Goal: Check status: Check status

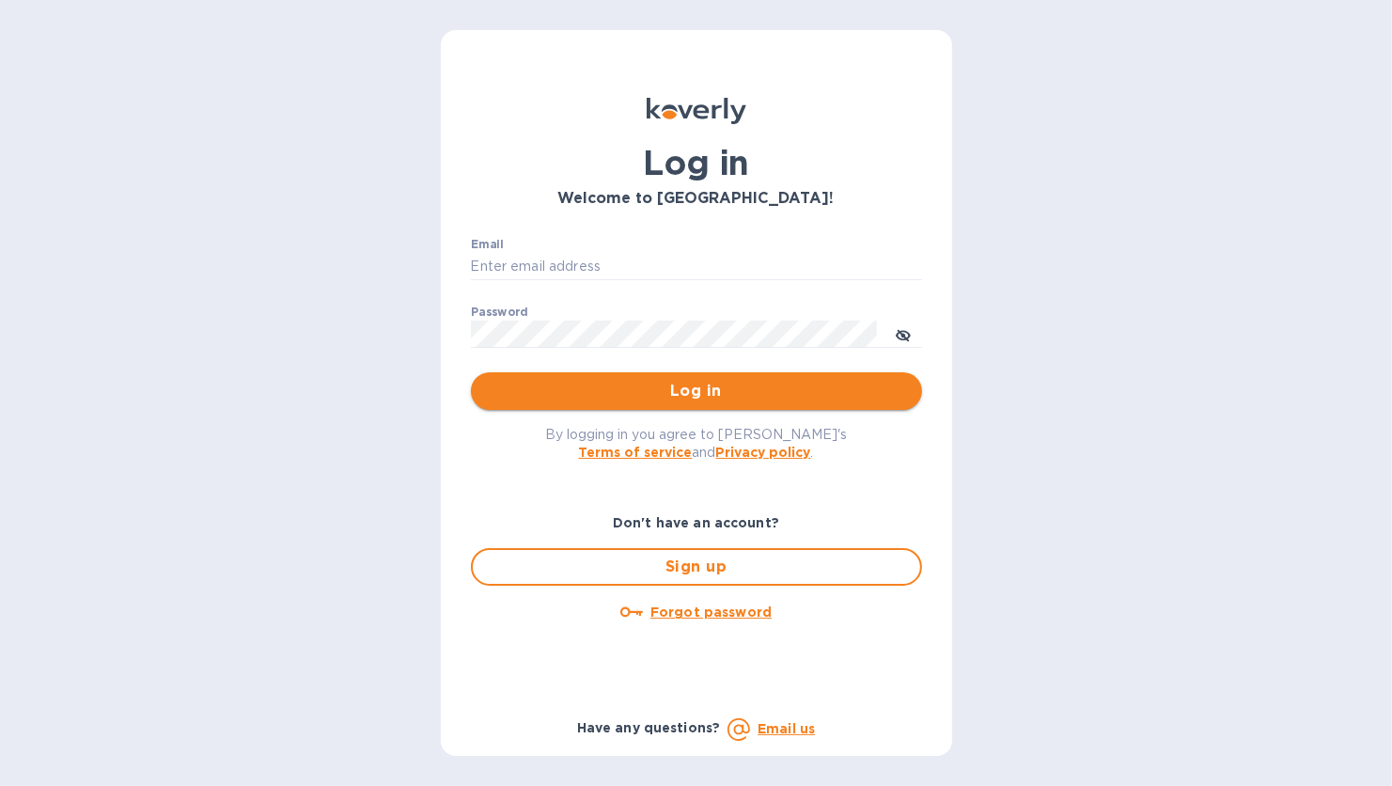
type input "ewk@thistleroller.com"
click at [714, 392] on span "Log in" at bounding box center [696, 391] width 421 height 23
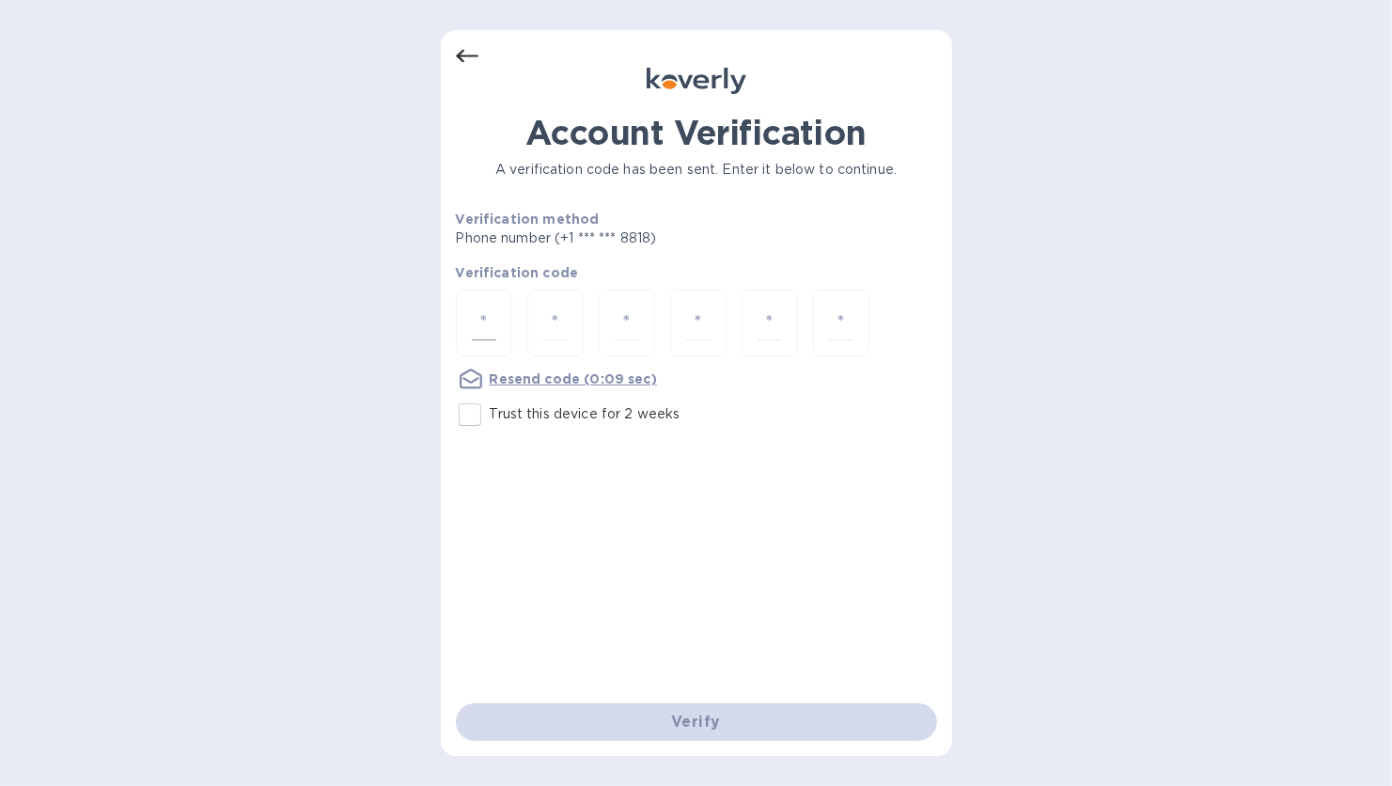
click at [504, 322] on div at bounding box center [484, 323] width 56 height 67
type input "8"
type input "2"
type input "5"
type input "8"
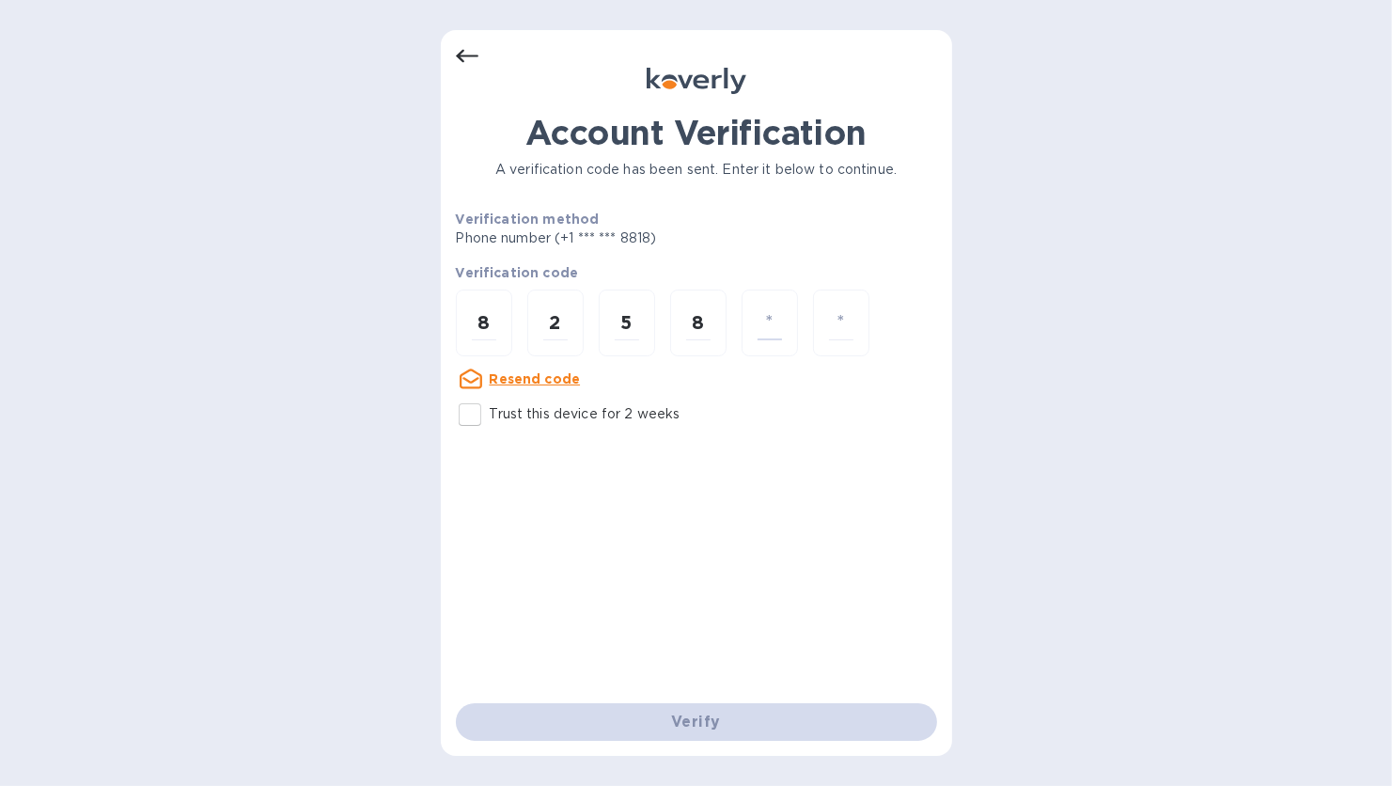
type input "1"
type input "9"
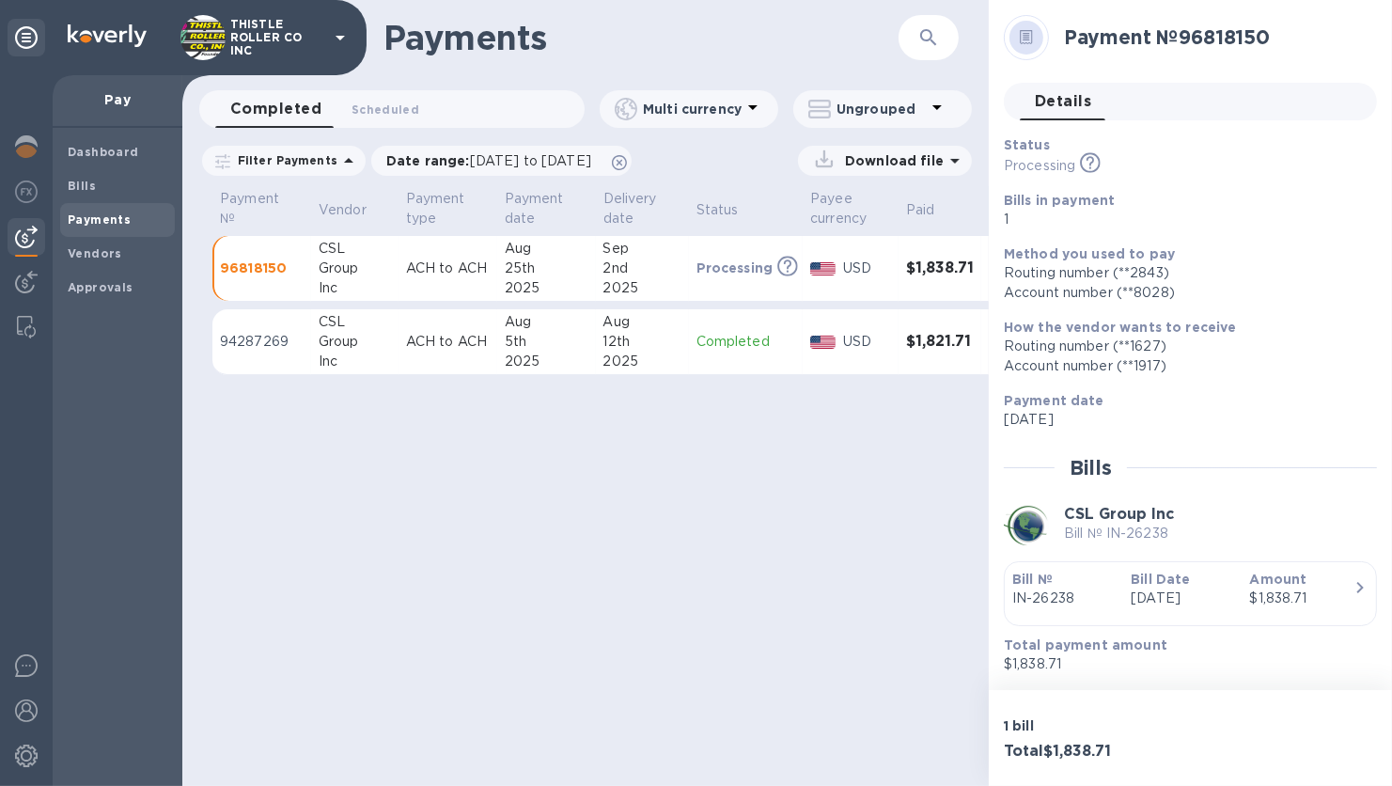
click at [612, 272] on div "2nd" at bounding box center [643, 269] width 78 height 20
click at [851, 283] on td "USD" at bounding box center [851, 269] width 96 height 66
click at [260, 271] on p "96818150" at bounding box center [262, 268] width 84 height 19
click at [877, 117] on p "Ungrouped" at bounding box center [881, 109] width 89 height 19
drag, startPoint x: 477, startPoint y: 270, endPoint x: 488, endPoint y: 259, distance: 15.3
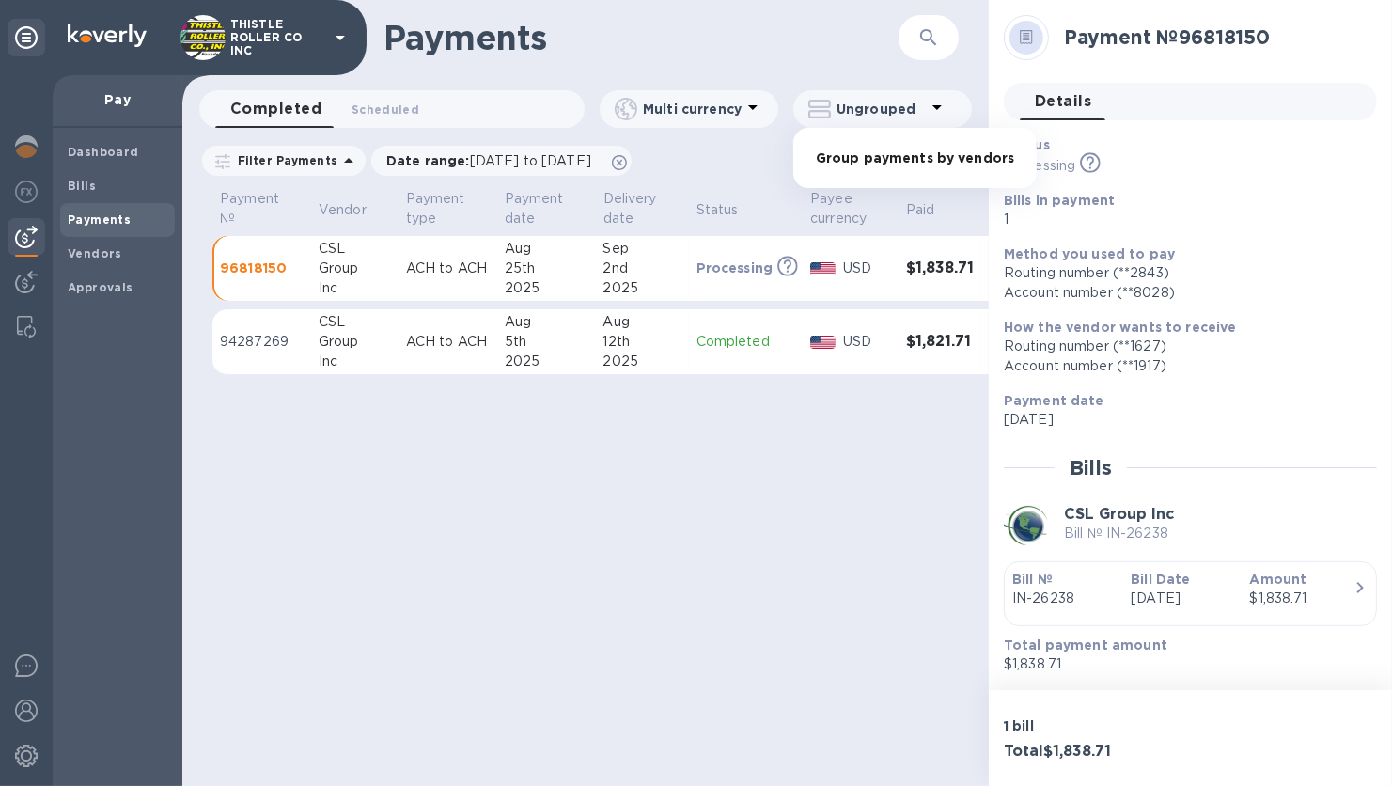
click at [488, 259] on div at bounding box center [696, 393] width 1392 height 786
click at [276, 262] on p "96818150" at bounding box center [262, 268] width 84 height 19
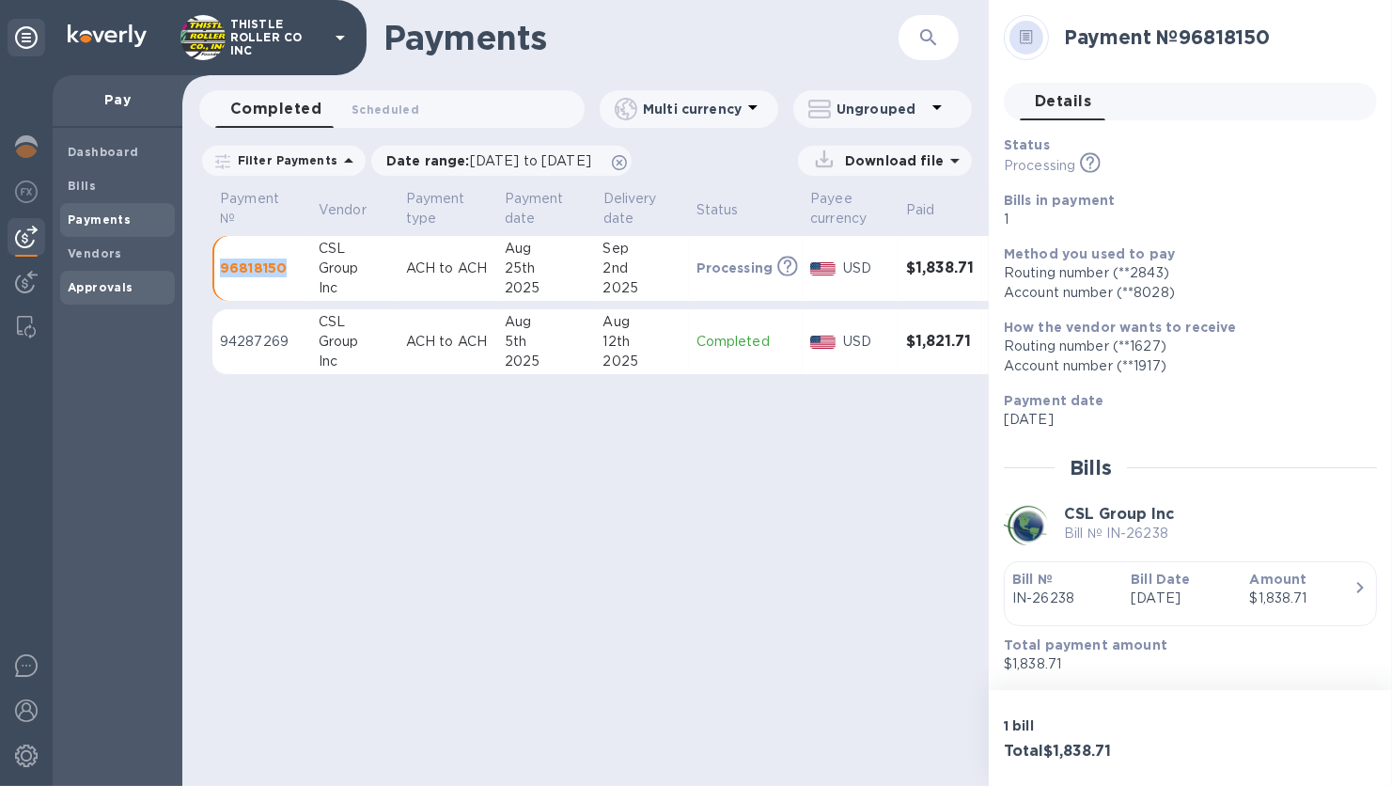
click at [94, 281] on b "Approvals" at bounding box center [101, 287] width 66 height 14
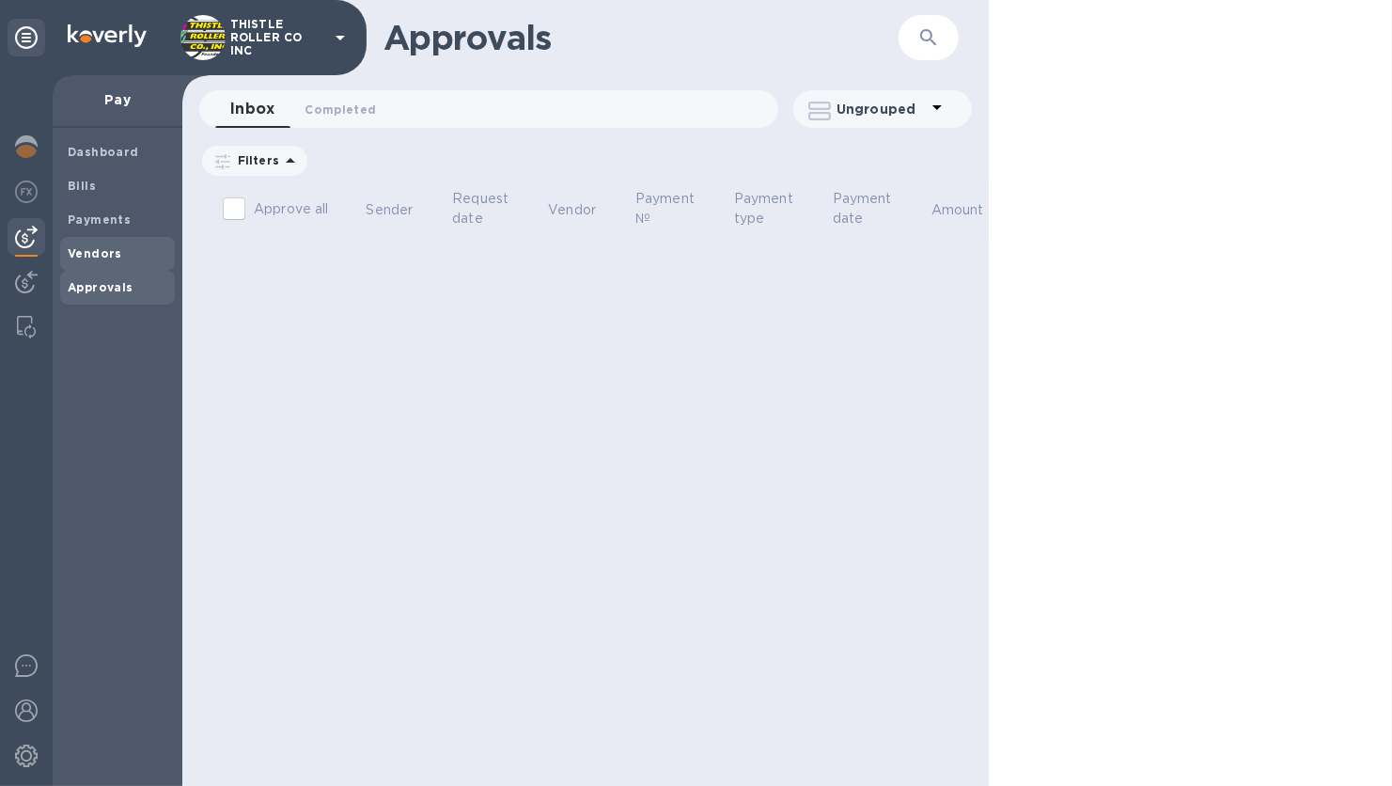
click at [95, 254] on b "Vendors" at bounding box center [95, 253] width 55 height 14
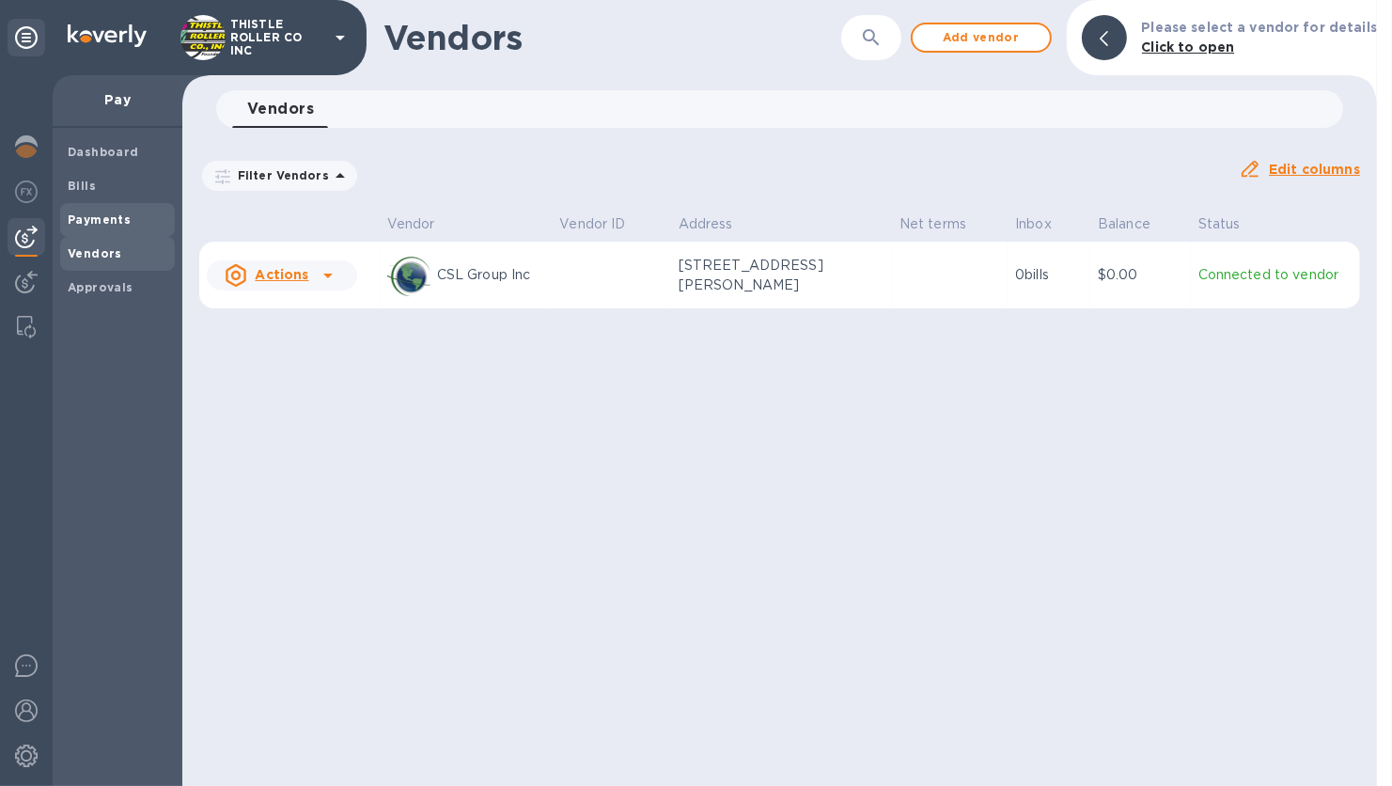
click at [94, 225] on b "Payments" at bounding box center [99, 219] width 63 height 14
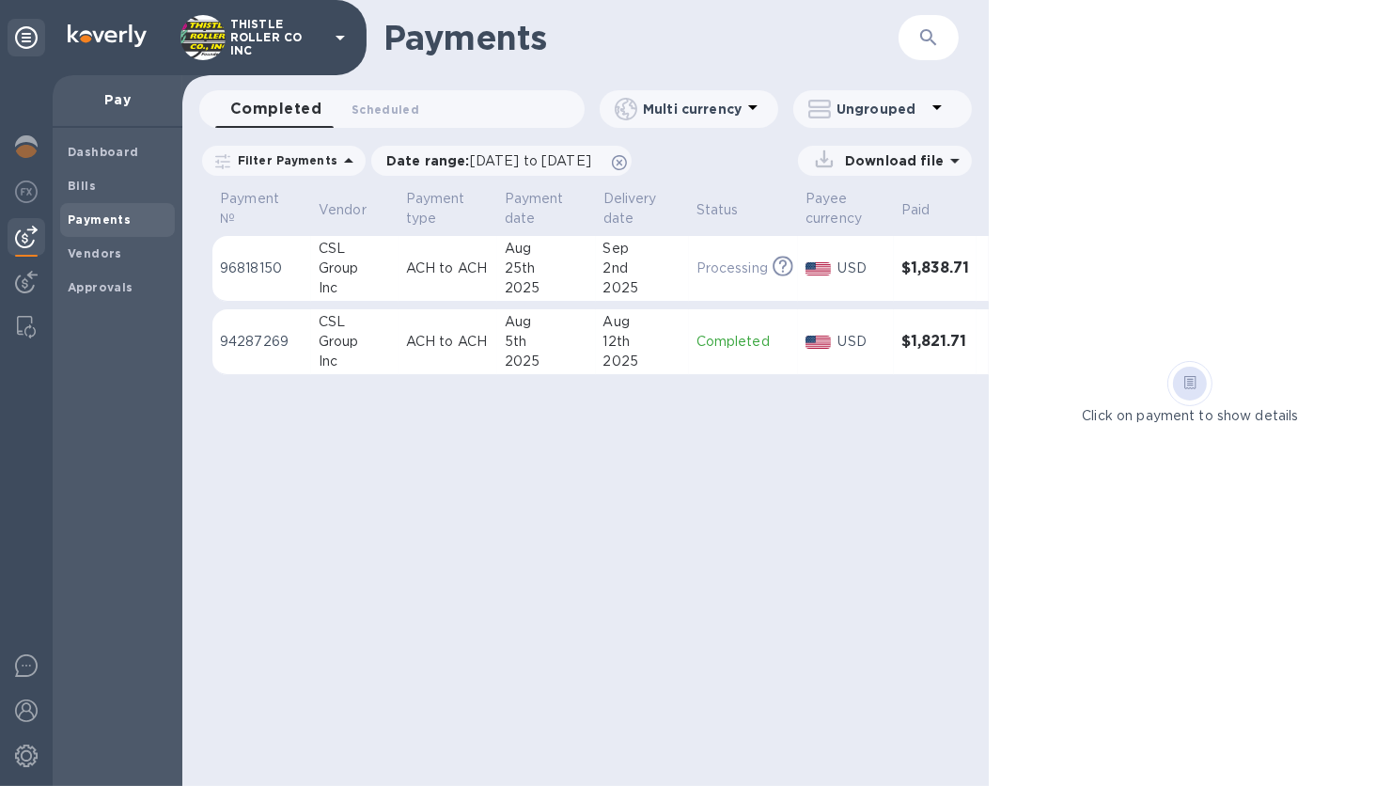
click at [381, 279] on div "Inc" at bounding box center [355, 288] width 72 height 20
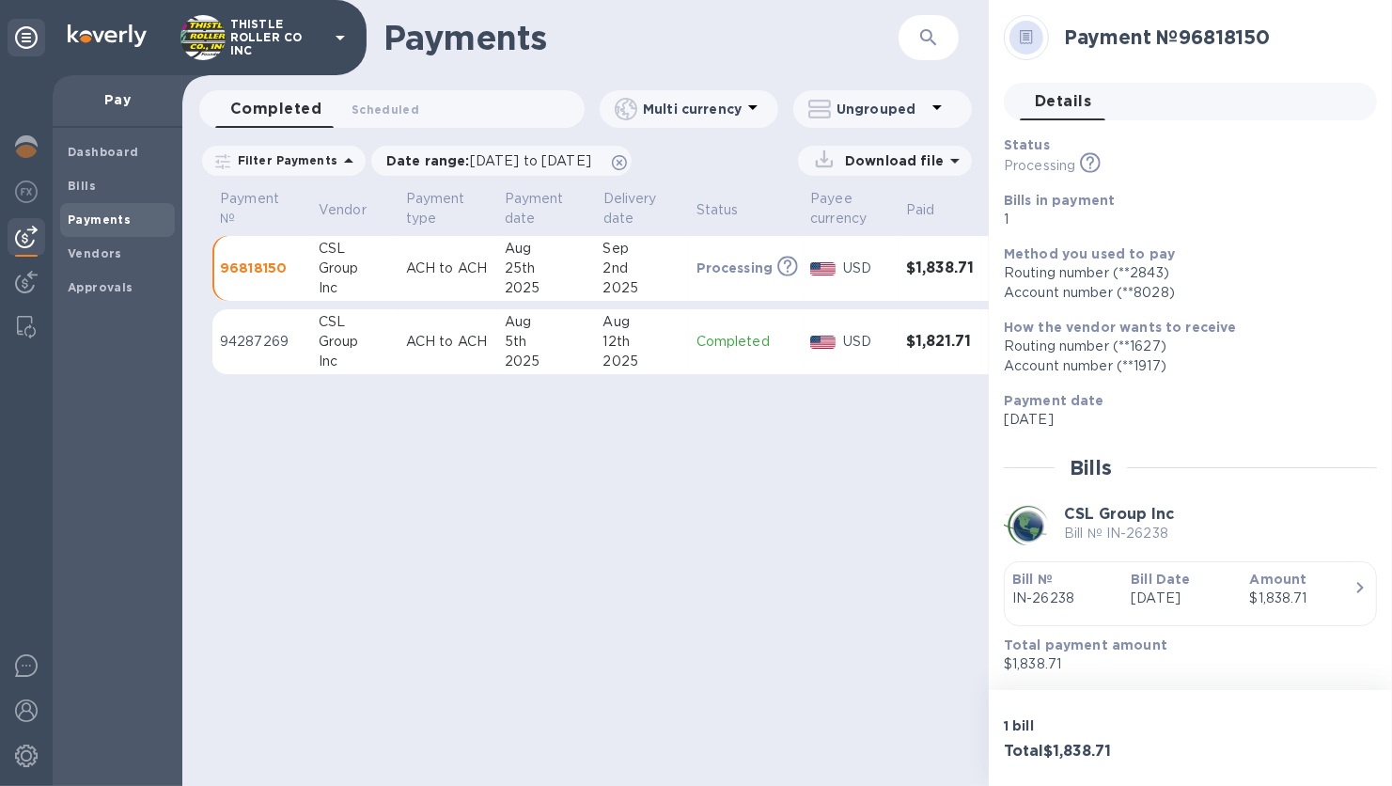
click at [1029, 42] on icon at bounding box center [1027, 37] width 12 height 14
click at [896, 160] on p "Download file" at bounding box center [891, 160] width 106 height 19
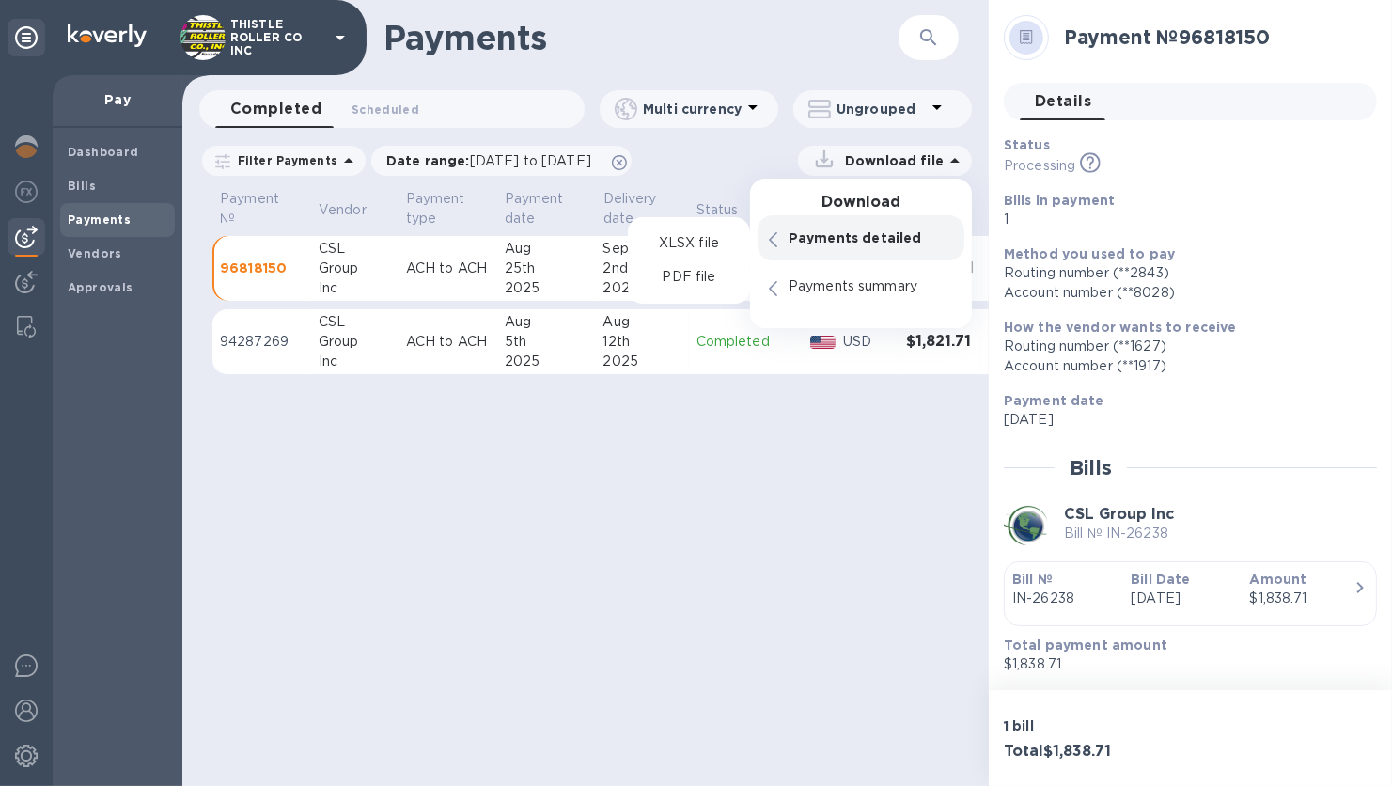
click at [850, 241] on p "Payments detailed" at bounding box center [871, 237] width 165 height 19
click at [693, 275] on p "PDF file" at bounding box center [688, 277] width 55 height 19
click at [406, 275] on p "ACH to ACH" at bounding box center [448, 269] width 84 height 20
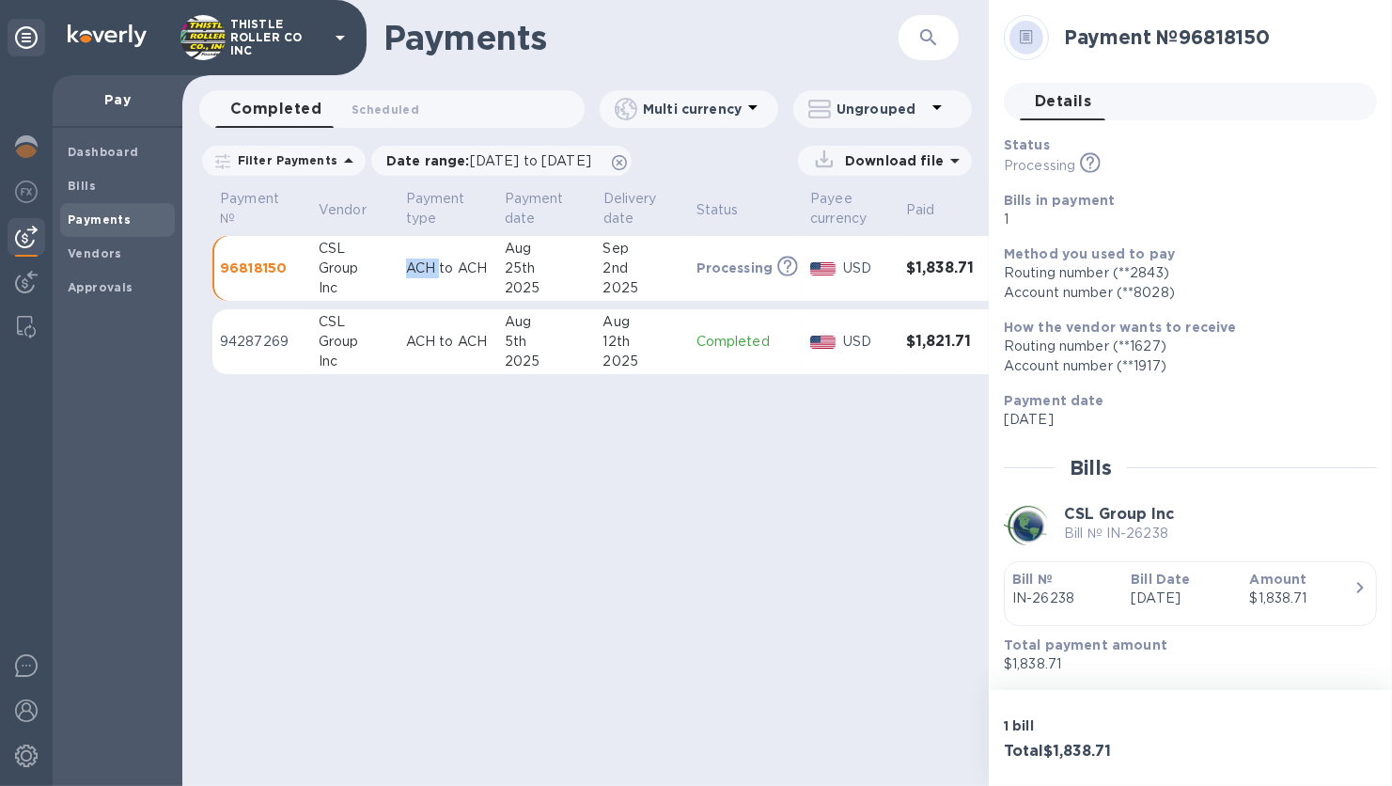
click at [406, 275] on p "ACH to ACH" at bounding box center [448, 269] width 84 height 20
drag, startPoint x: 406, startPoint y: 275, endPoint x: 279, endPoint y: 273, distance: 126.9
click at [279, 273] on p "96818150" at bounding box center [262, 268] width 84 height 19
click at [951, 273] on h3 "$1,838.71" at bounding box center [940, 268] width 68 height 18
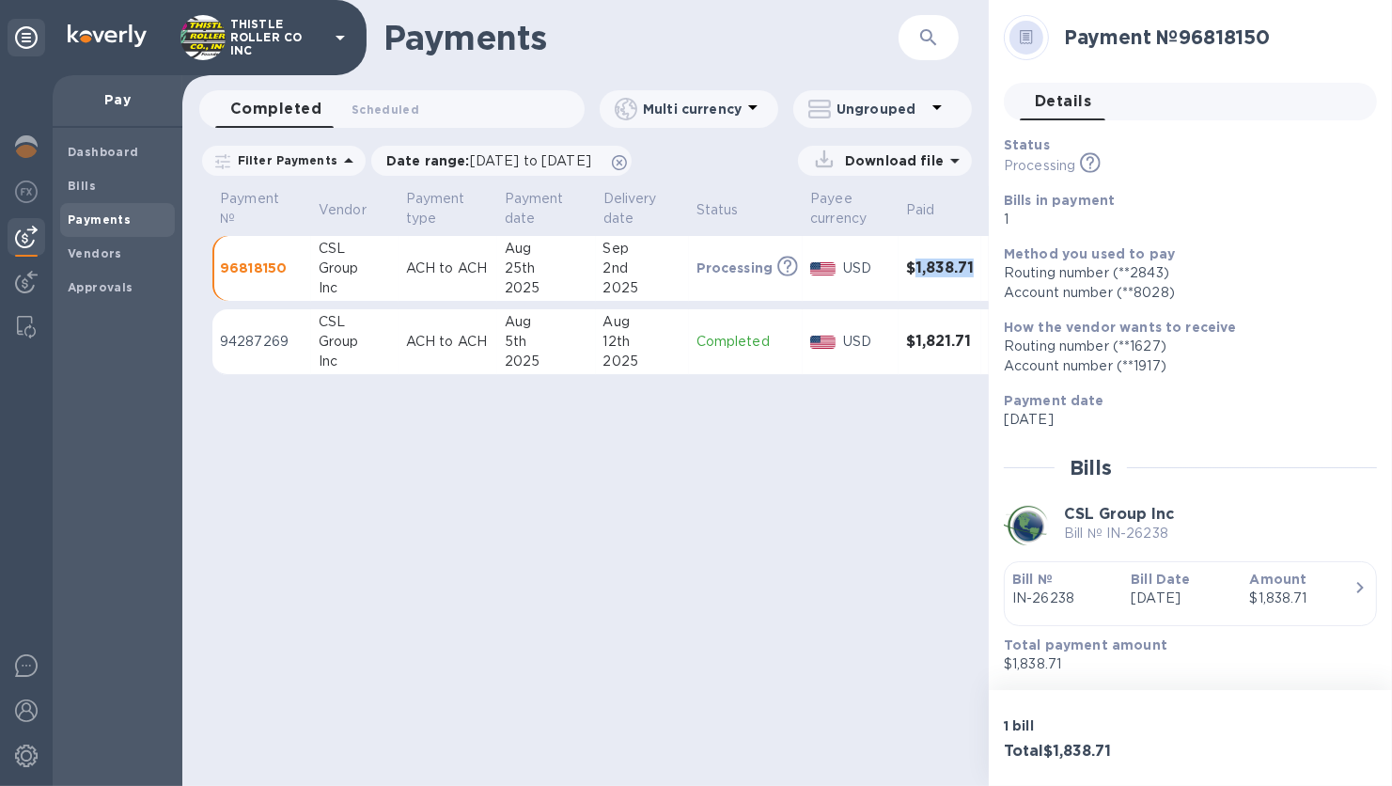
click at [951, 273] on h3 "$1,838.71" at bounding box center [940, 268] width 68 height 18
drag, startPoint x: 951, startPoint y: 273, endPoint x: 1179, endPoint y: 247, distance: 229.9
click at [1179, 247] on p "Method you used to pay" at bounding box center [1183, 253] width 358 height 19
click at [1352, 591] on icon "button" at bounding box center [1360, 587] width 23 height 23
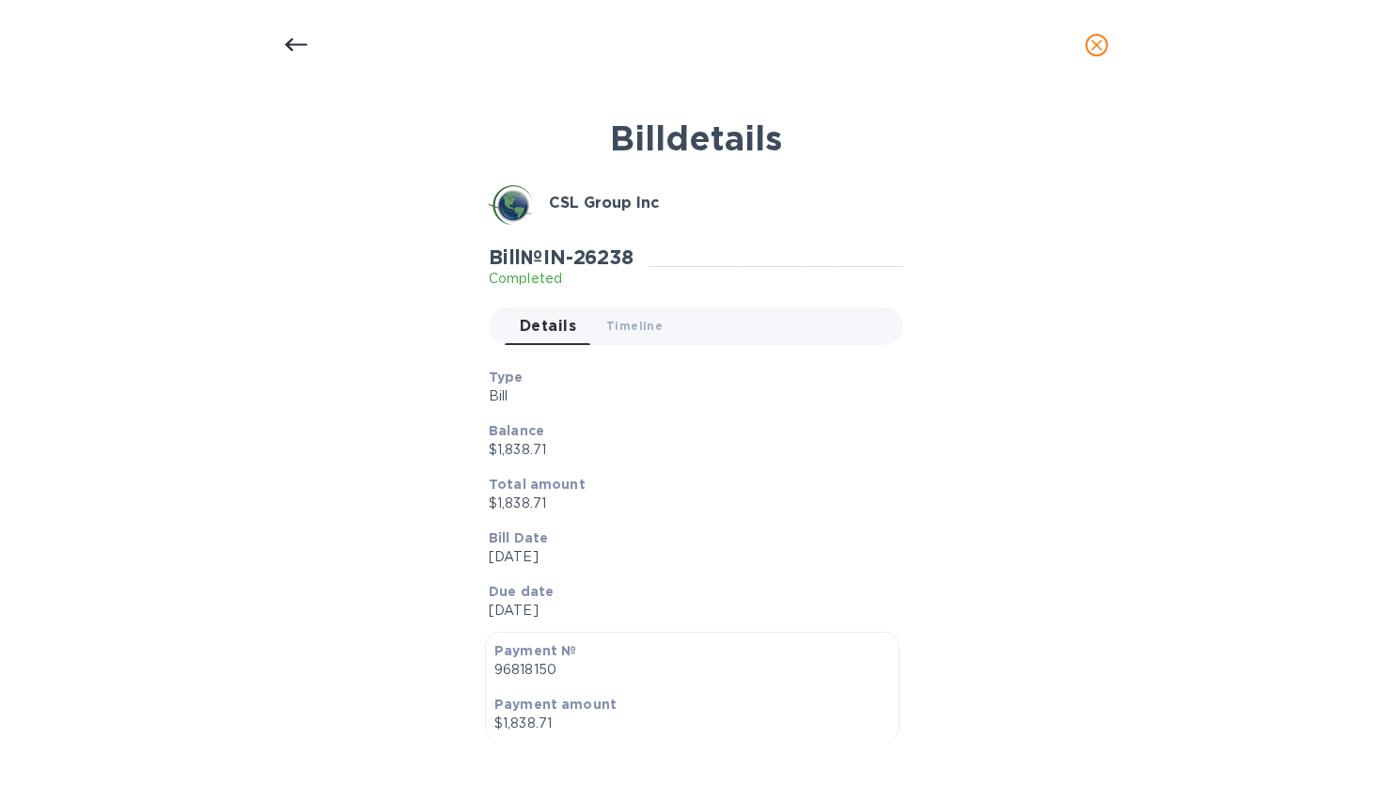
click at [305, 39] on icon at bounding box center [296, 45] width 23 height 23
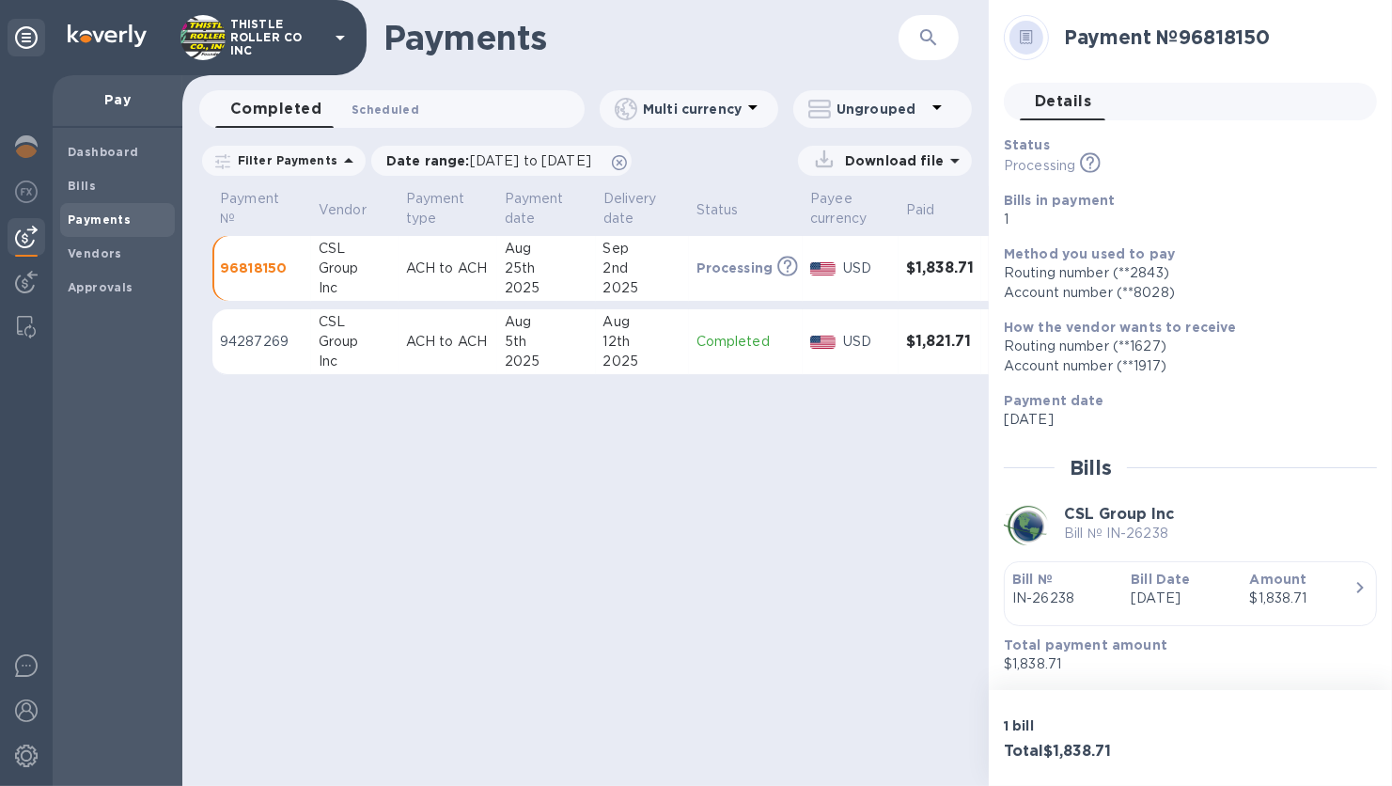
click at [364, 109] on span "Scheduled 0" at bounding box center [386, 110] width 68 height 20
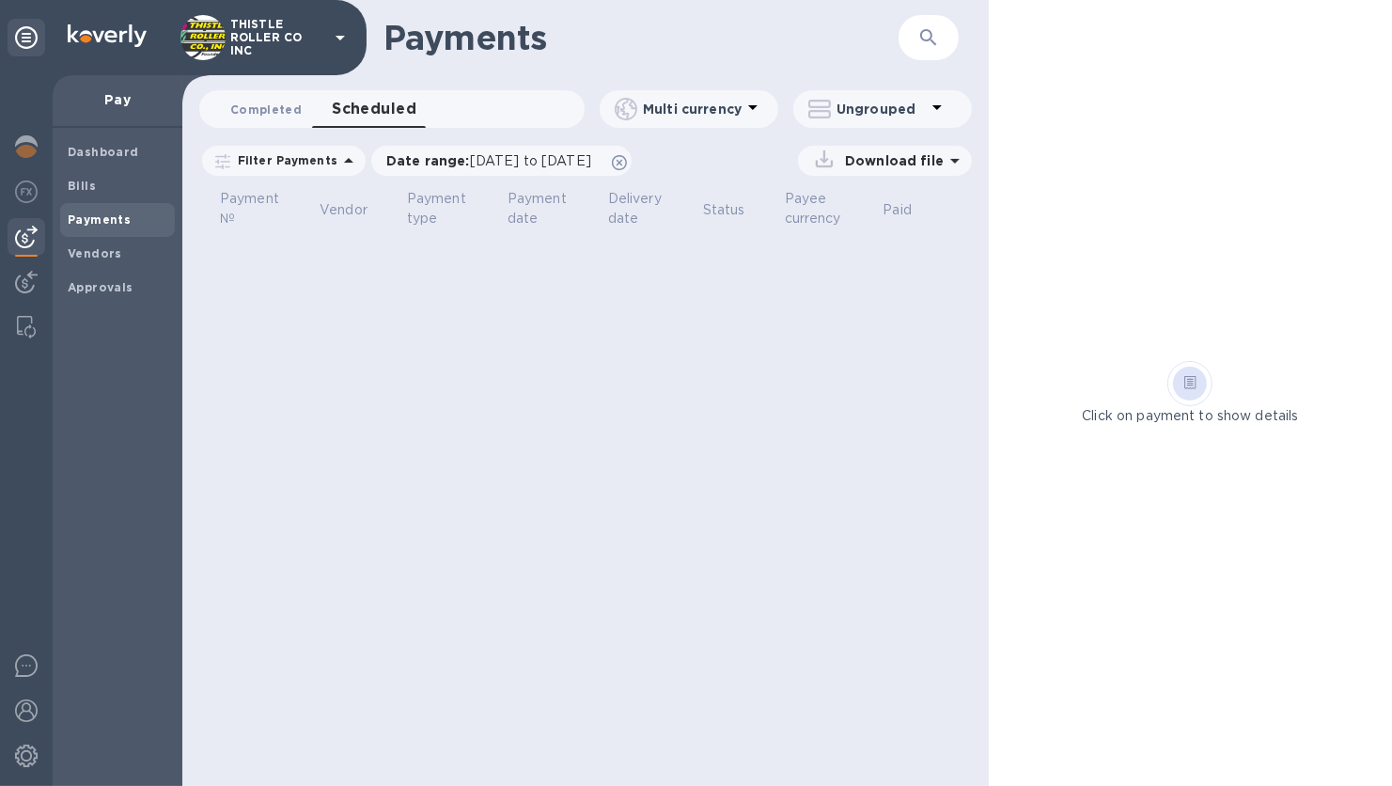
click at [244, 111] on span "Completed 0" at bounding box center [265, 110] width 71 height 20
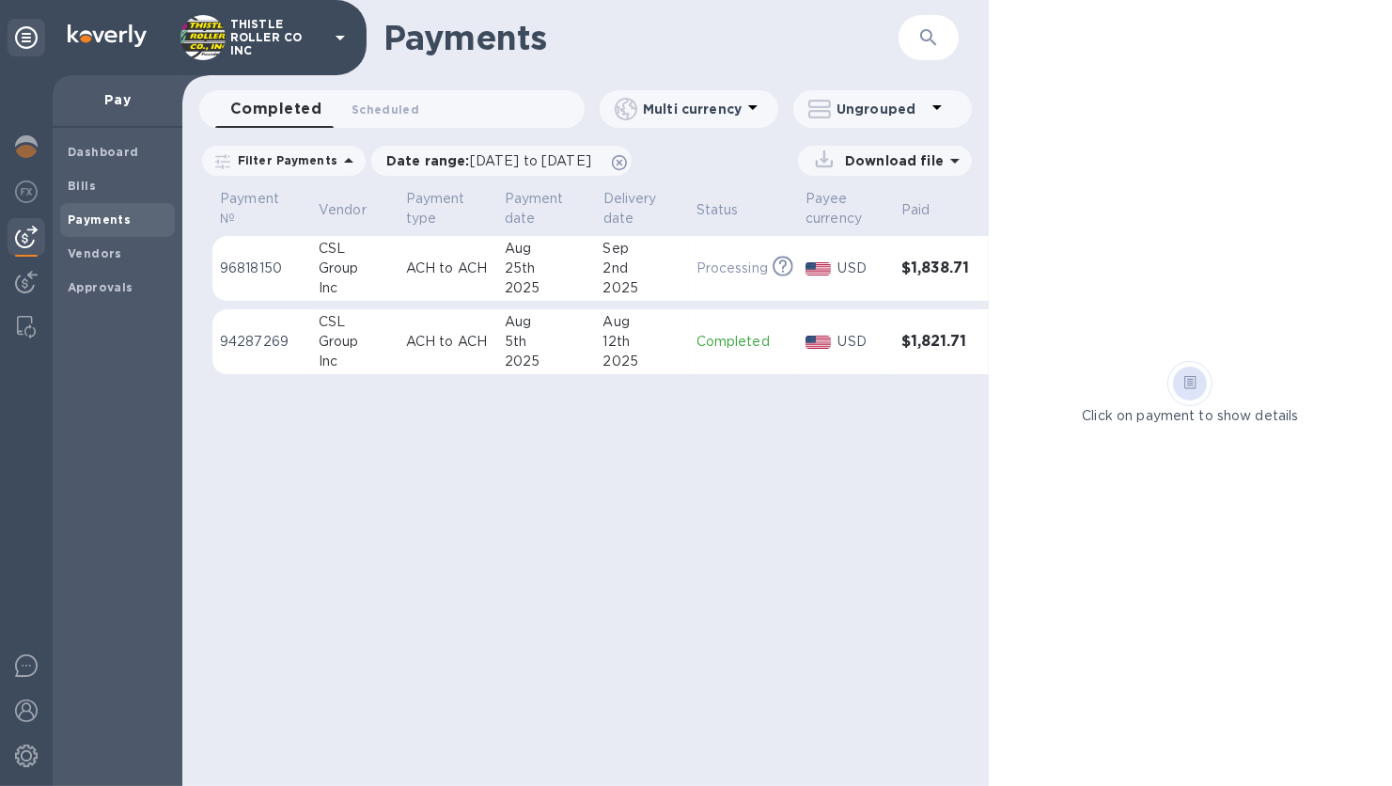
click at [267, 275] on p "96818150" at bounding box center [262, 269] width 84 height 20
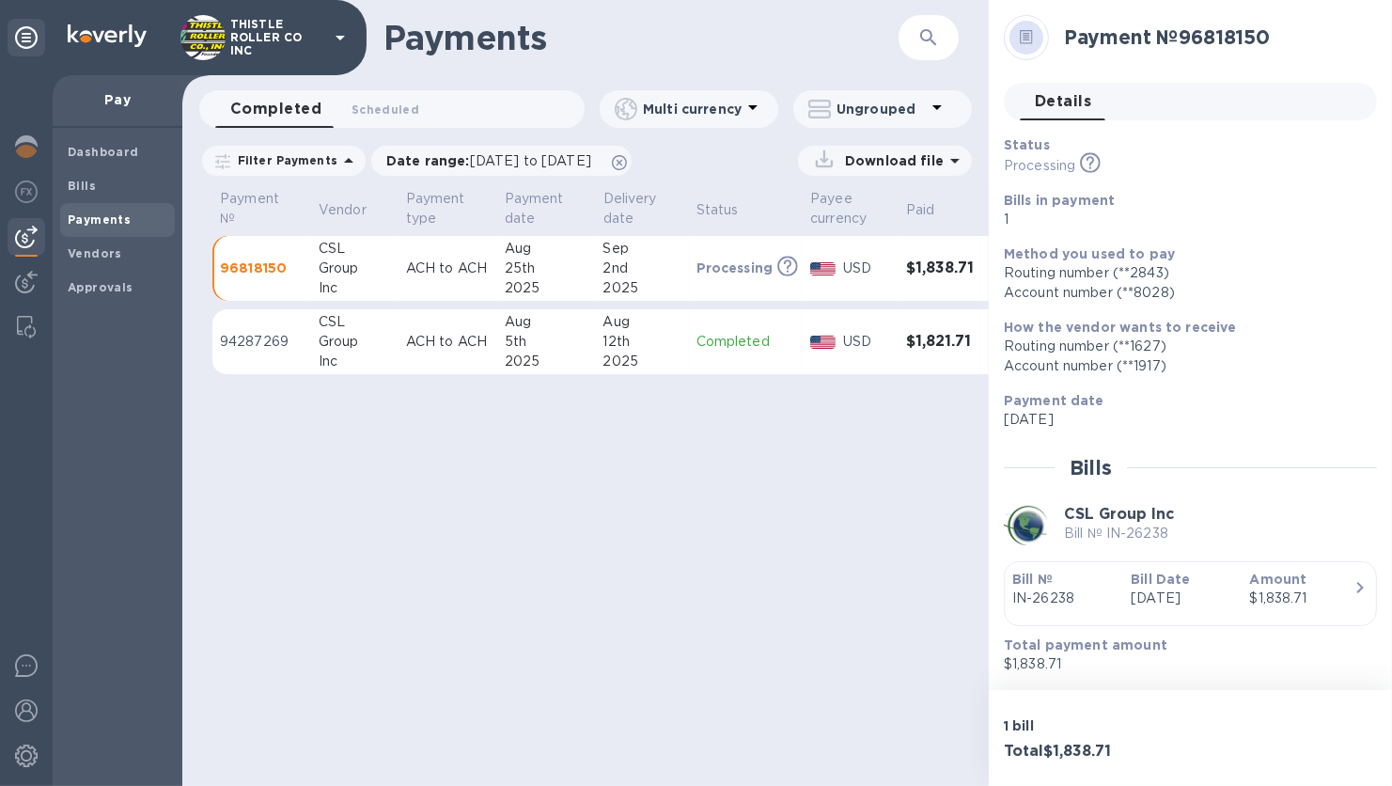
click at [1031, 42] on icon at bounding box center [1026, 37] width 13 height 14
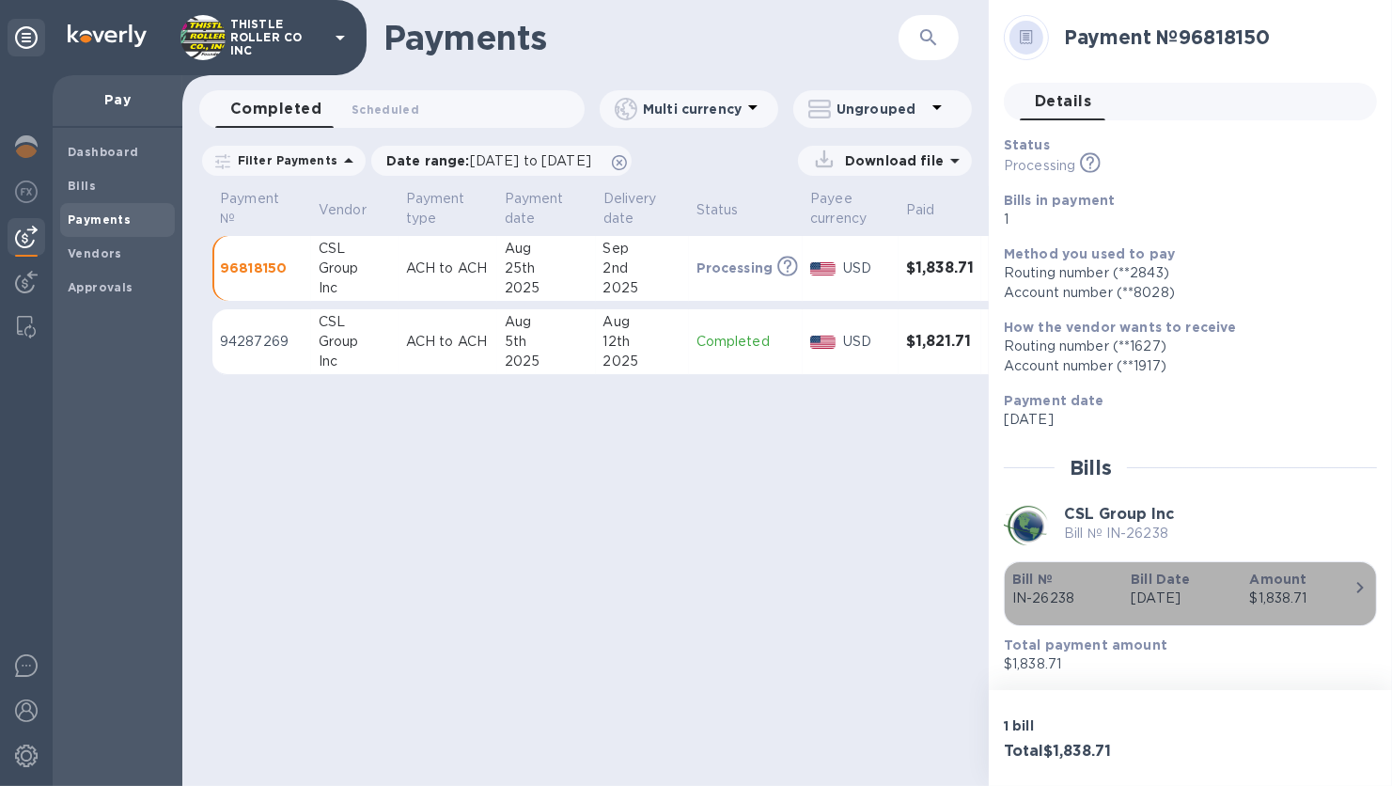
click at [1351, 615] on div "button" at bounding box center [1191, 612] width 356 height 9
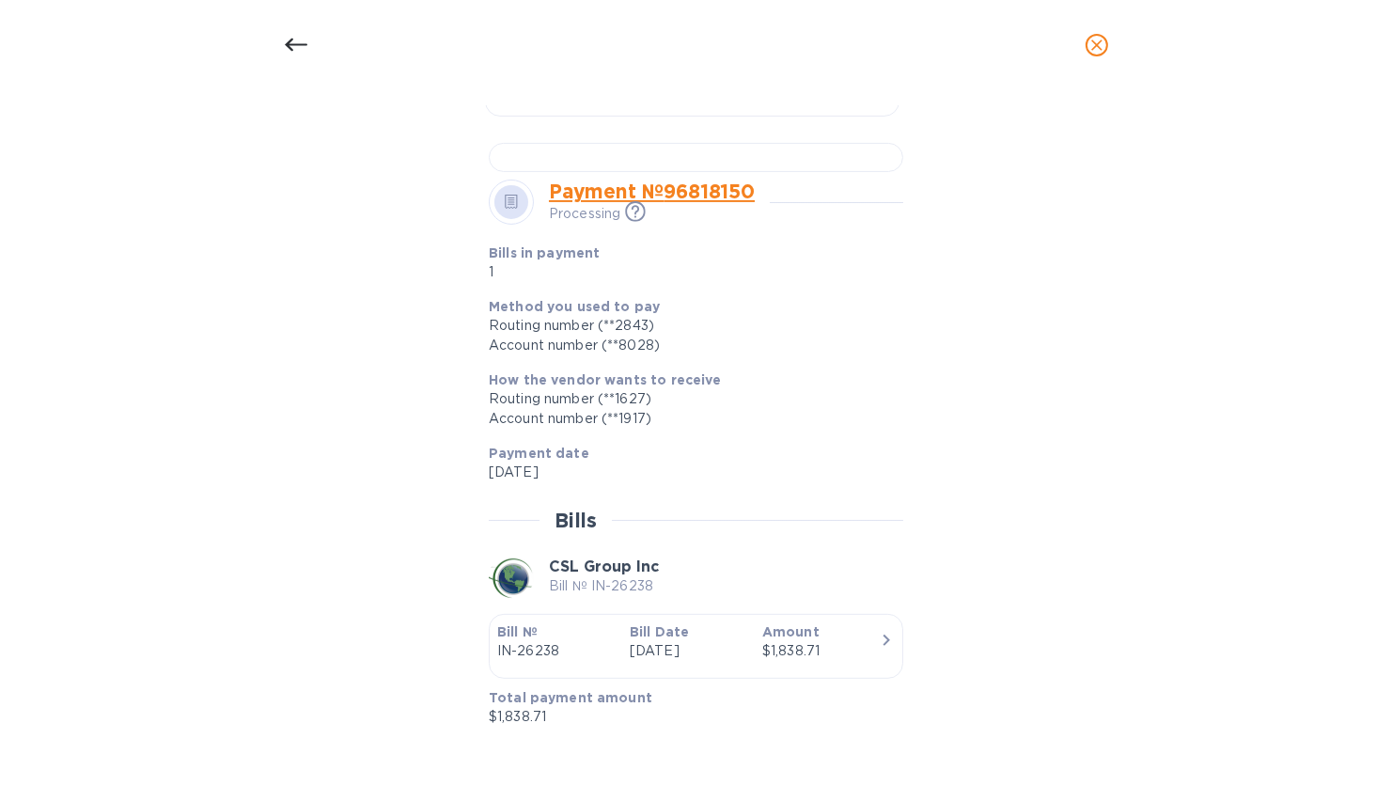
scroll to position [1126, 0]
click at [879, 639] on icon "button" at bounding box center [886, 640] width 23 height 23
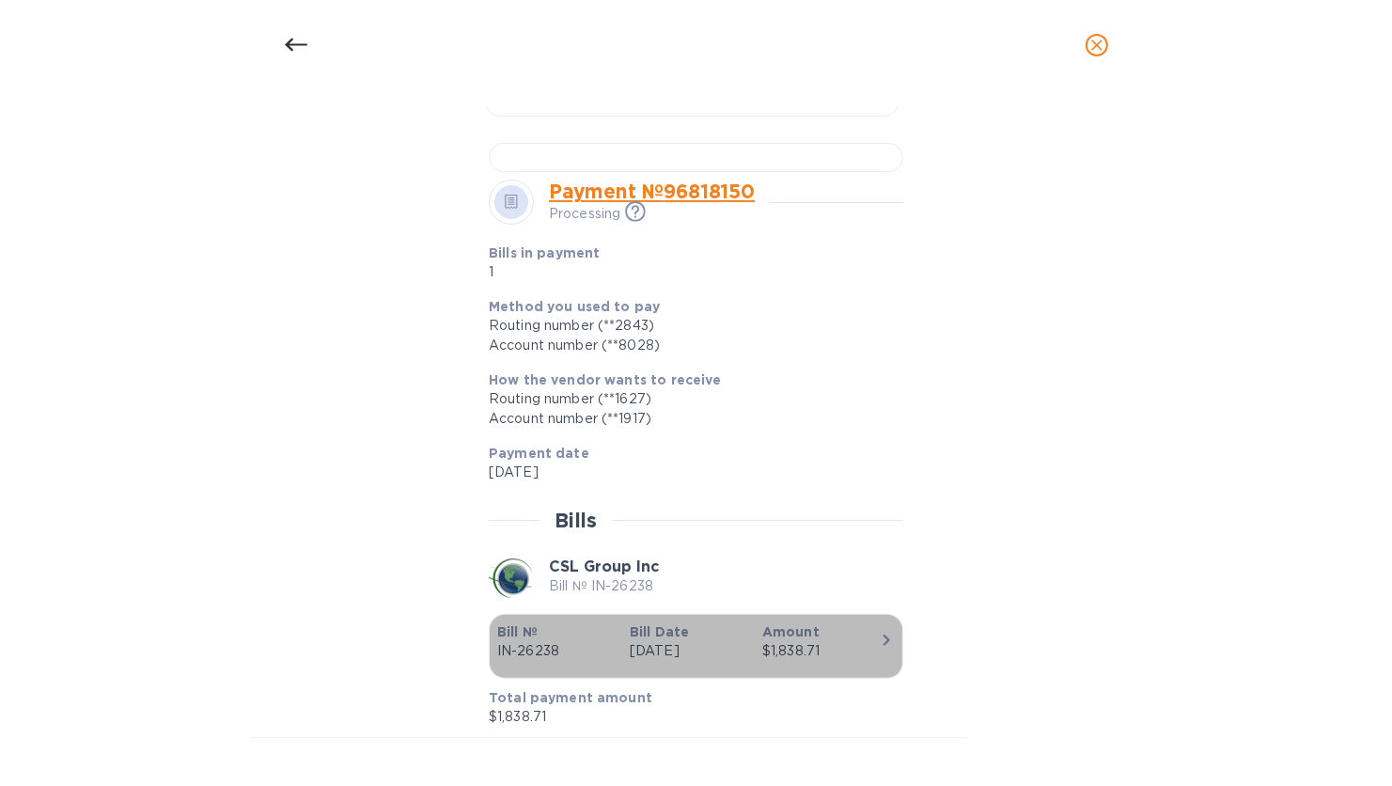
click at [879, 639] on icon "button" at bounding box center [886, 640] width 23 height 23
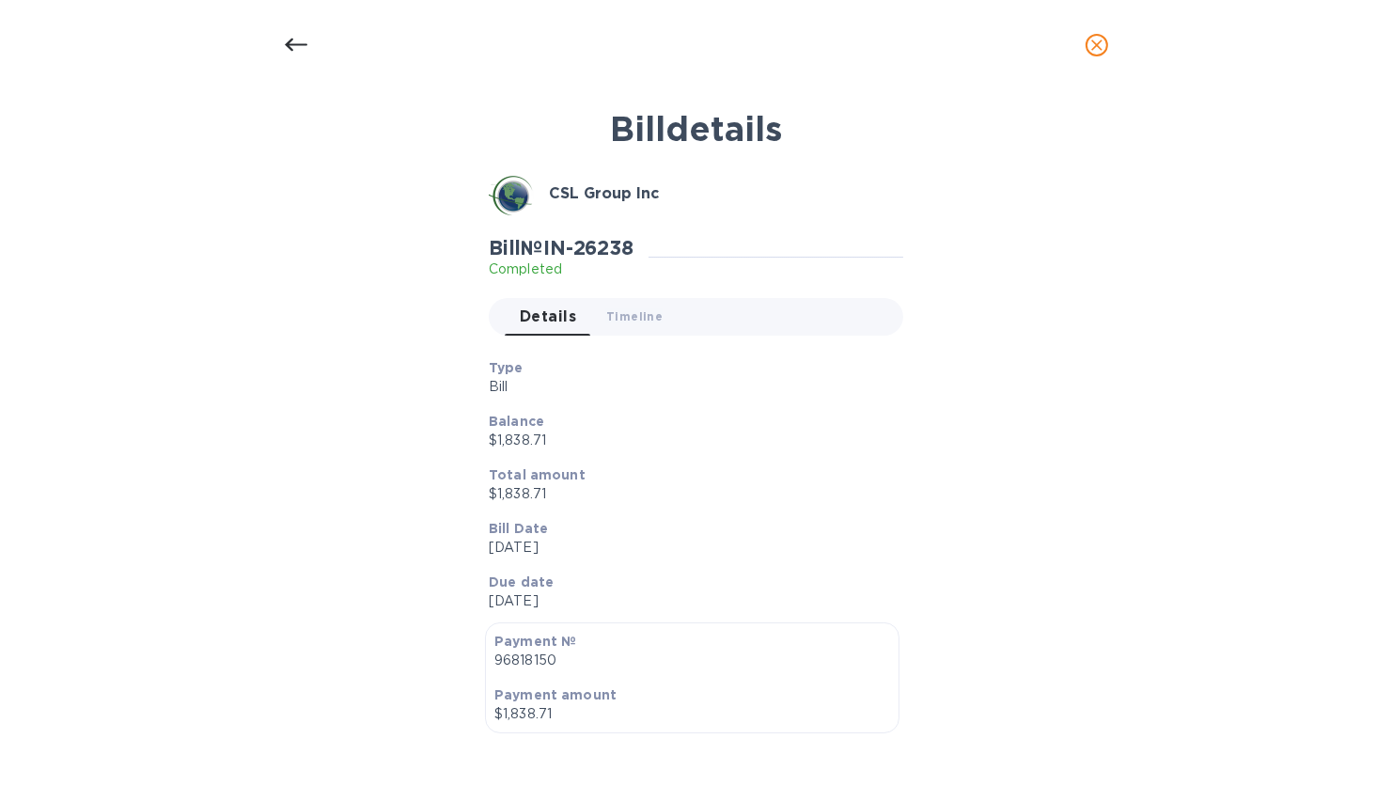
scroll to position [0, 0]
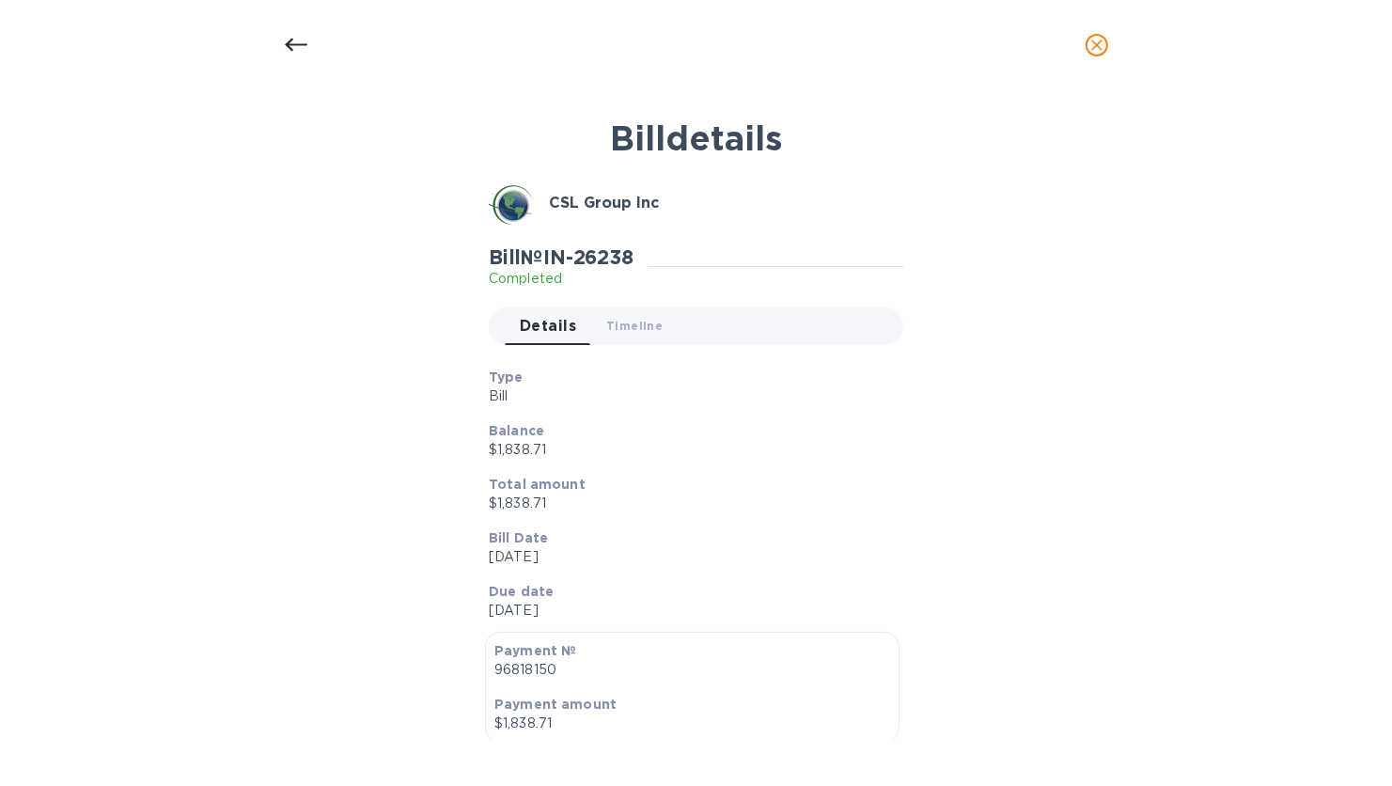
click at [1093, 41] on icon "close" at bounding box center [1097, 44] width 11 height 11
